Goal: Information Seeking & Learning: Learn about a topic

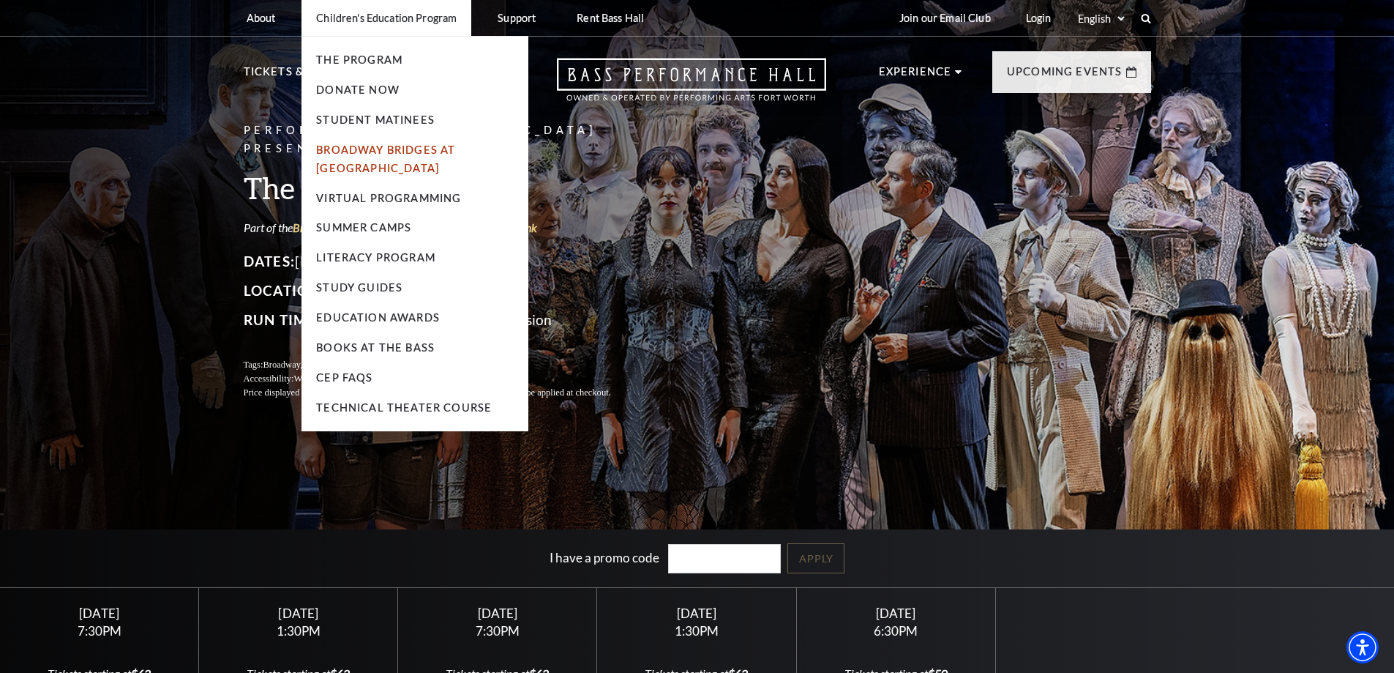
click at [370, 164] on link "Broadway Bridges at [GEOGRAPHIC_DATA]" at bounding box center [385, 158] width 139 height 31
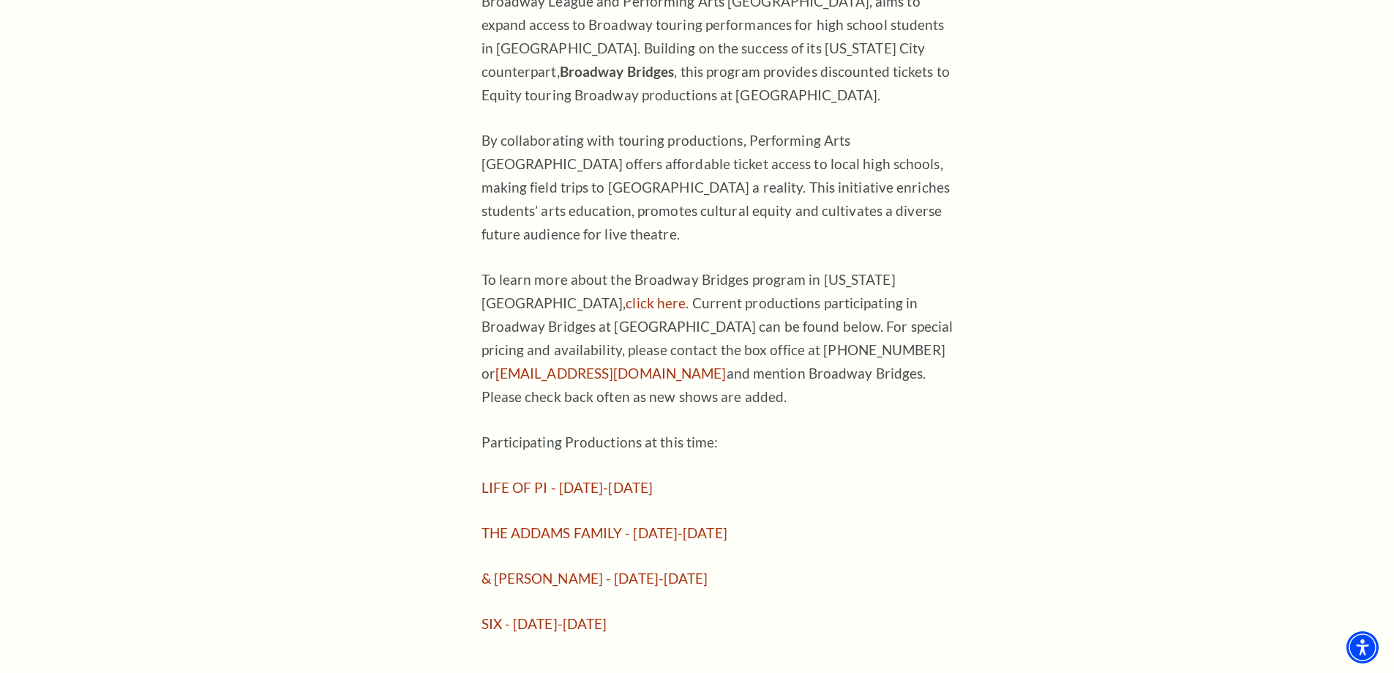
scroll to position [952, 0]
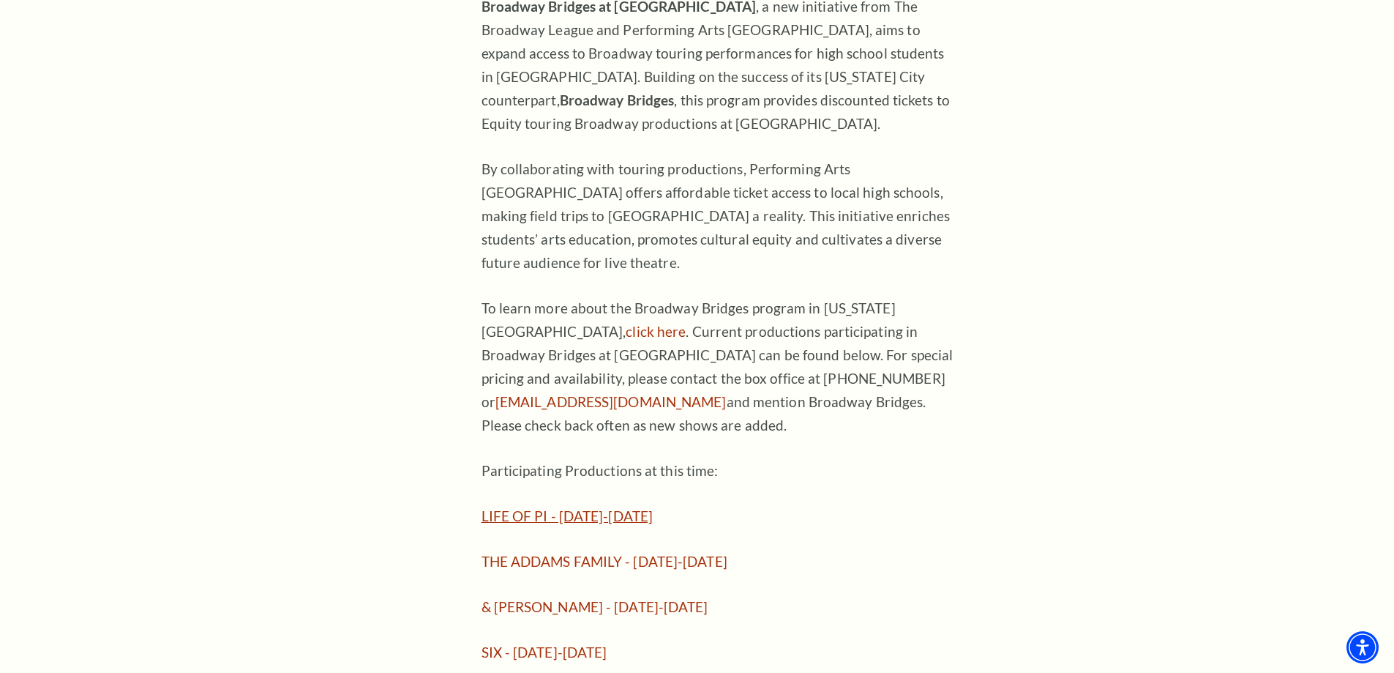
click at [582, 507] on link "LIFE OF PI - September 23-28, 2025" at bounding box center [568, 515] width 172 height 17
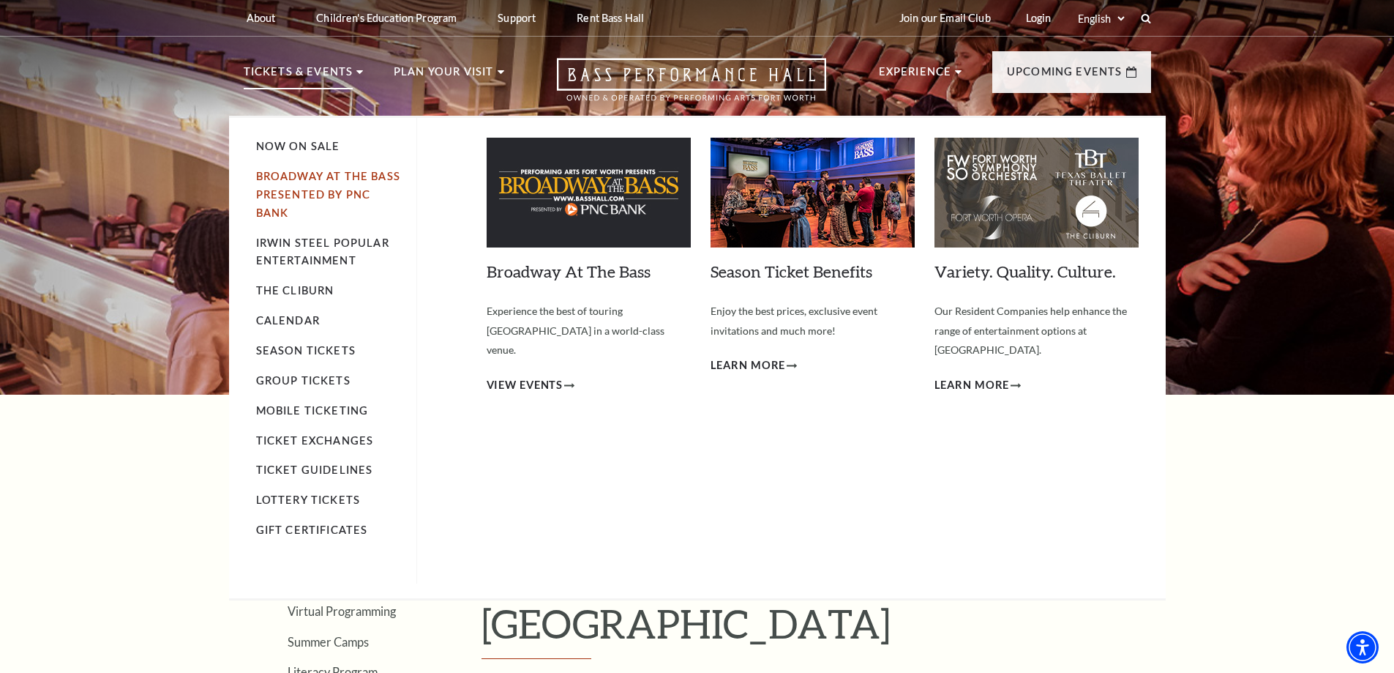
click at [296, 193] on link "Broadway At The Bass presented by PNC Bank" at bounding box center [328, 194] width 144 height 49
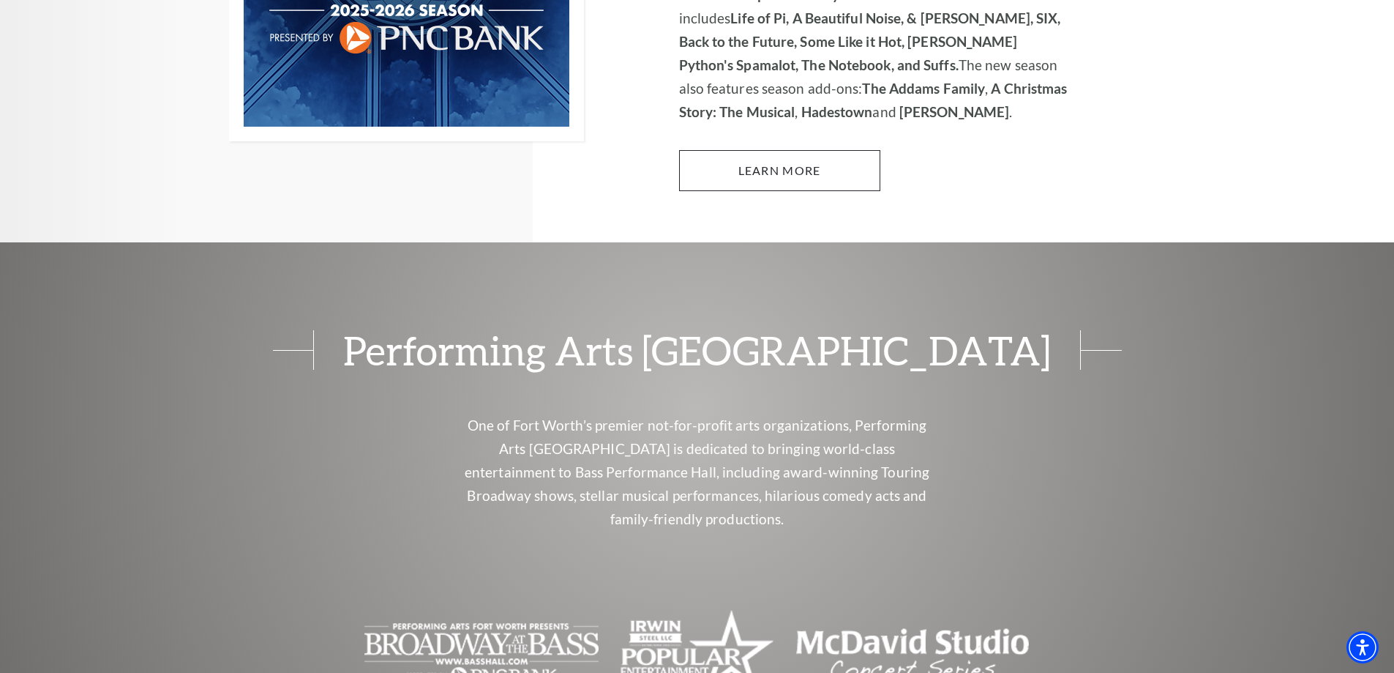
scroll to position [1171, 0]
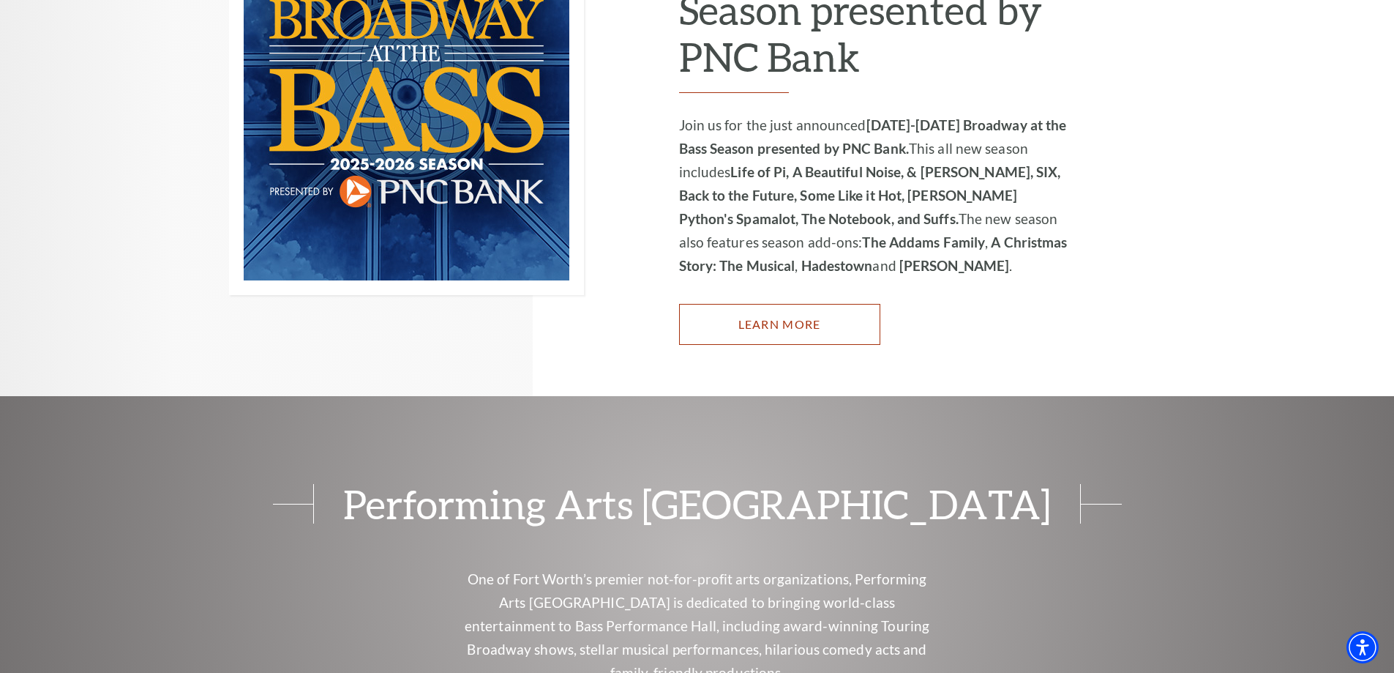
click at [773, 306] on link "Learn More" at bounding box center [779, 324] width 201 height 41
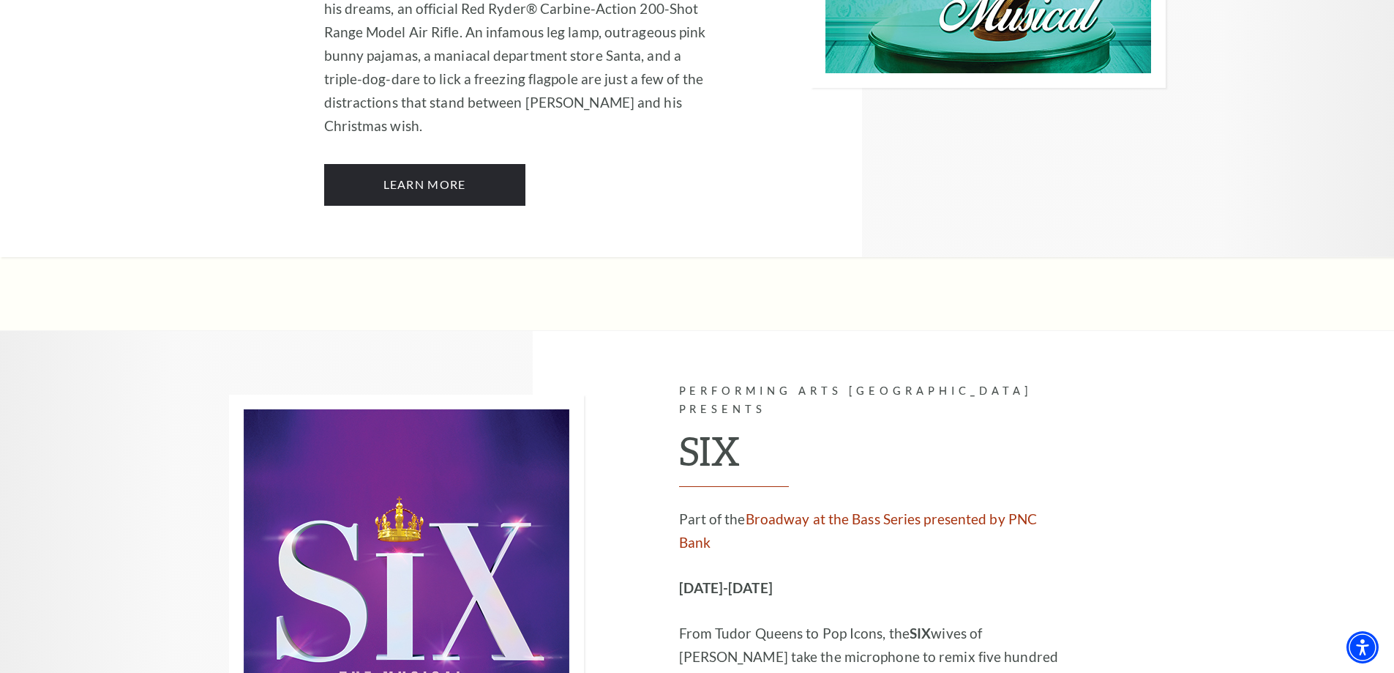
scroll to position [5344, 0]
